Goal: Complete application form: Complete application form

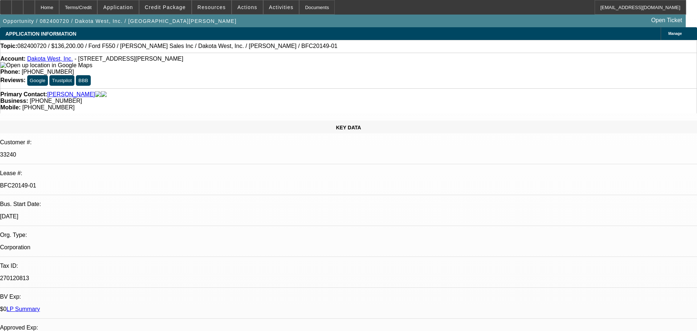
select select "0"
select select "6"
select select "0"
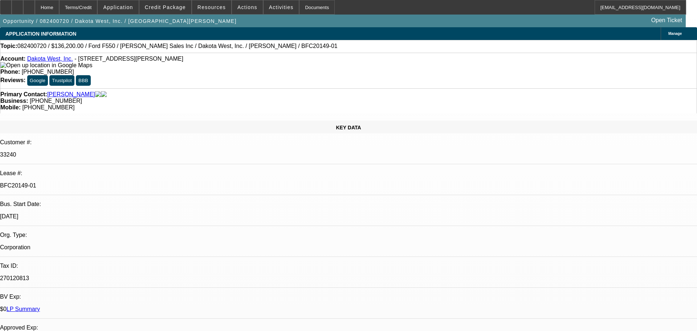
select select "0"
select select "2"
select select "0"
select select "6"
select select "0"
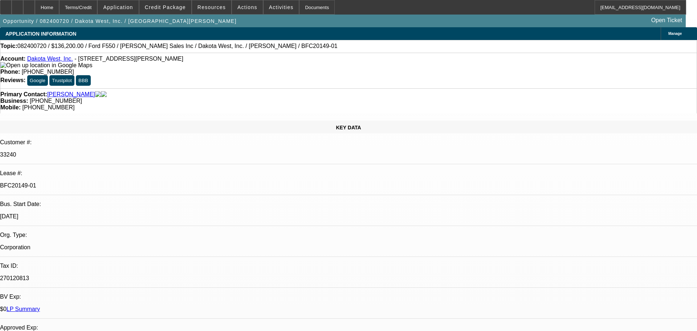
select select "0"
select select "6"
select select "0"
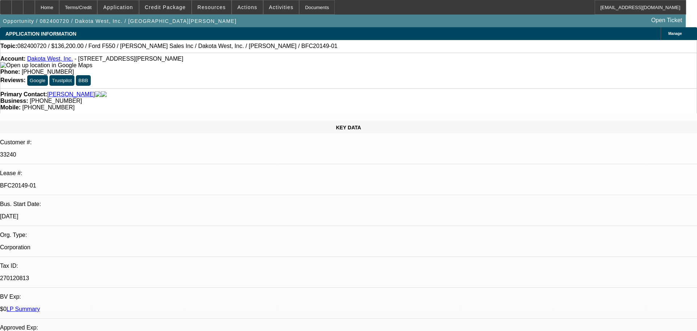
select select "0"
select select "6"
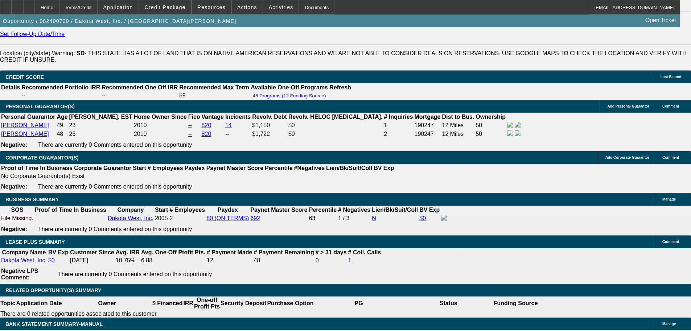
scroll to position [1036, 0]
